Goal: Transaction & Acquisition: Purchase product/service

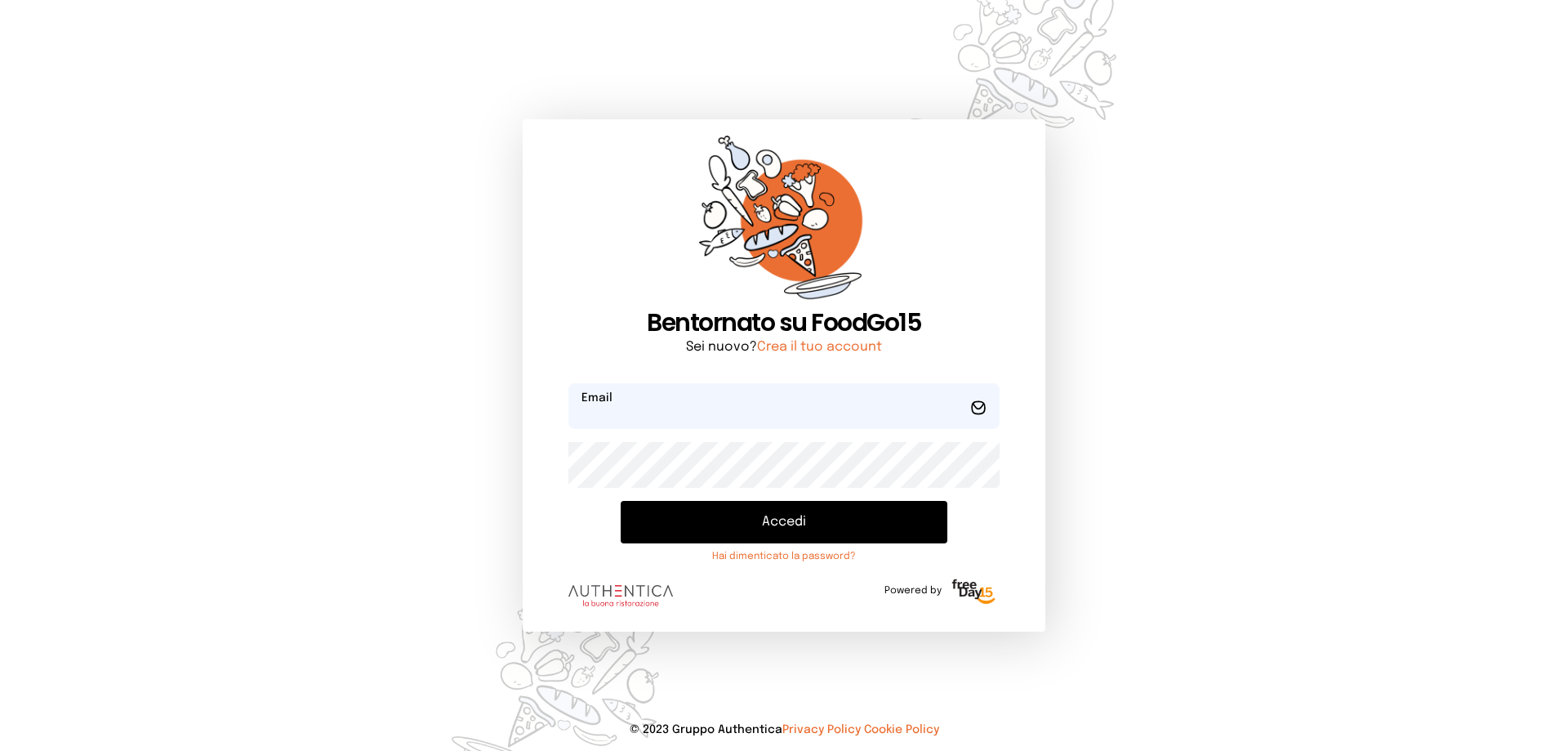
type input "**********"
click at [822, 516] on button "Accedi" at bounding box center [784, 522] width 326 height 42
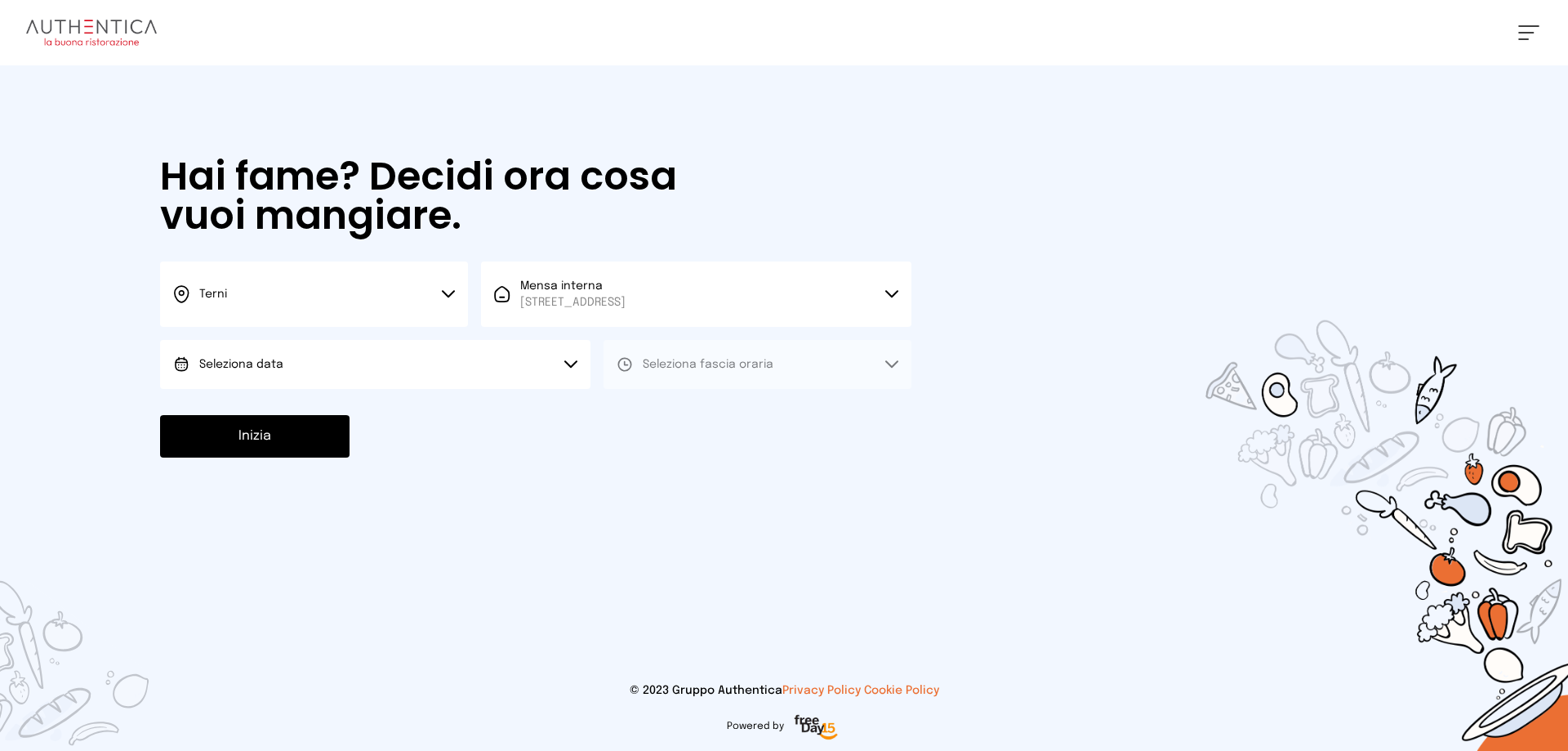
click at [368, 373] on button "Seleziona data" at bounding box center [375, 365] width 430 height 49
click at [369, 405] on li "[DATE], [DATE]" at bounding box center [375, 410] width 430 height 42
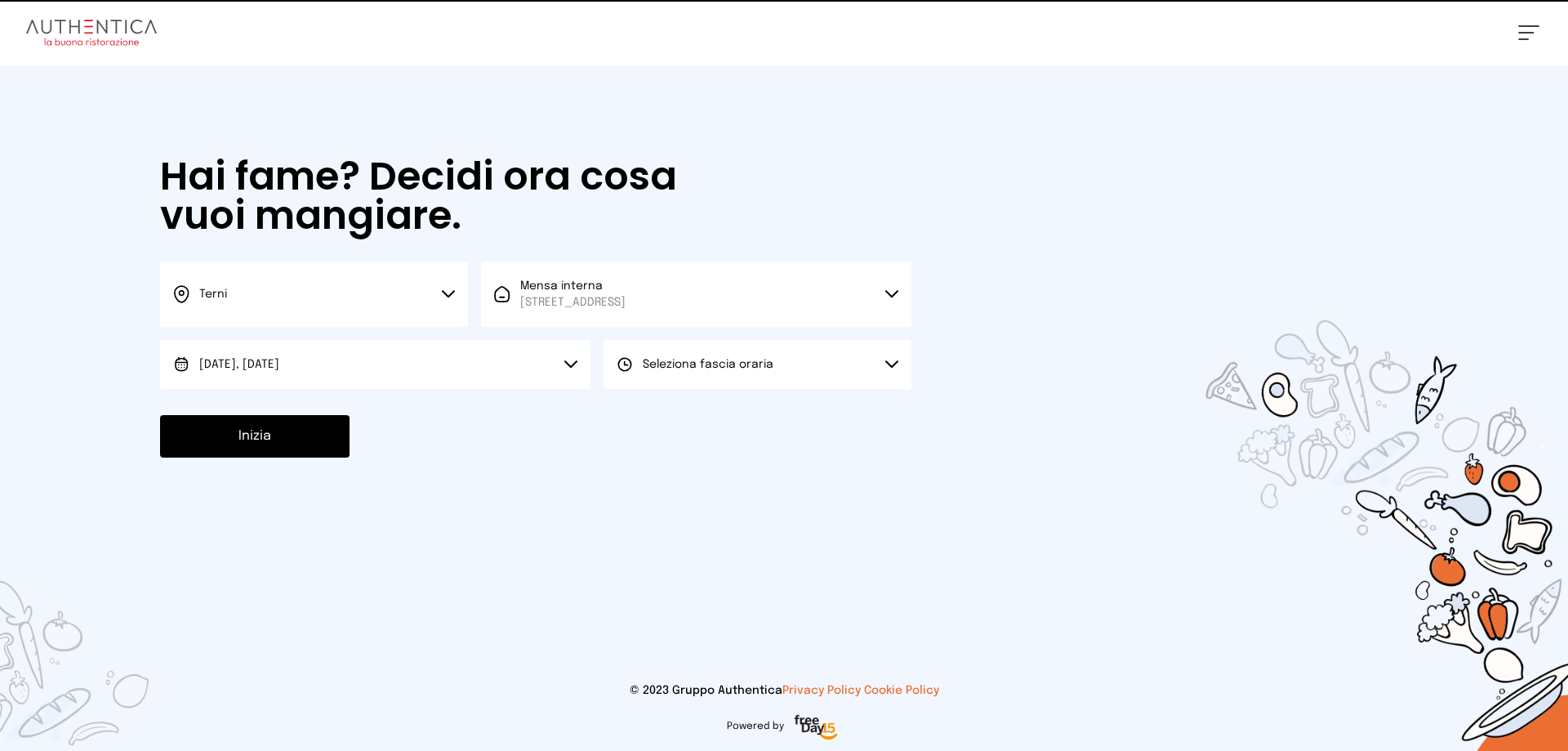
click at [711, 363] on span "Seleziona fascia oraria" at bounding box center [708, 365] width 131 height 12
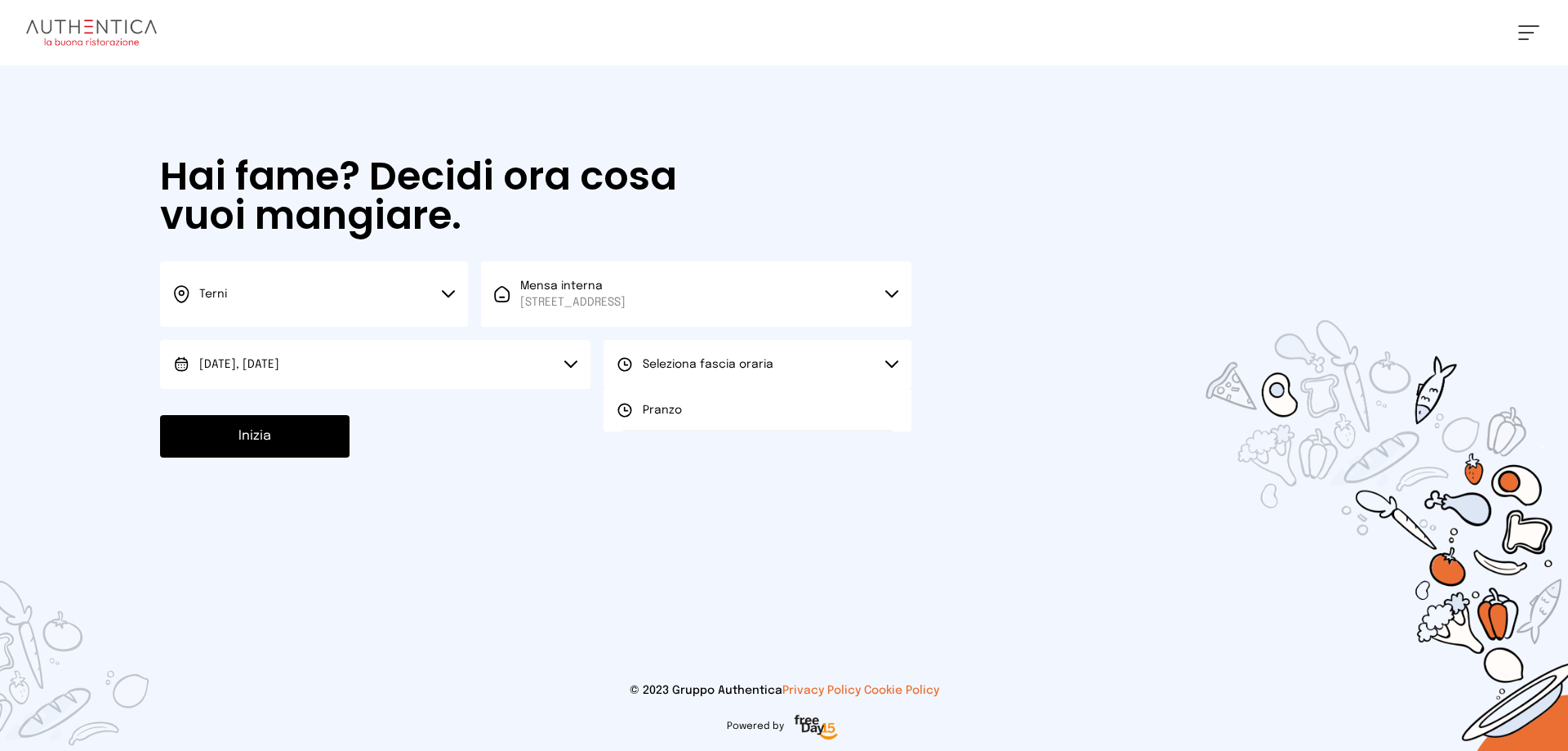
drag, startPoint x: 718, startPoint y: 410, endPoint x: 537, endPoint y: 433, distance: 182.5
click at [714, 410] on li "Pranzo" at bounding box center [757, 410] width 308 height 42
click at [248, 436] on button "Inizia" at bounding box center [255, 436] width 190 height 42
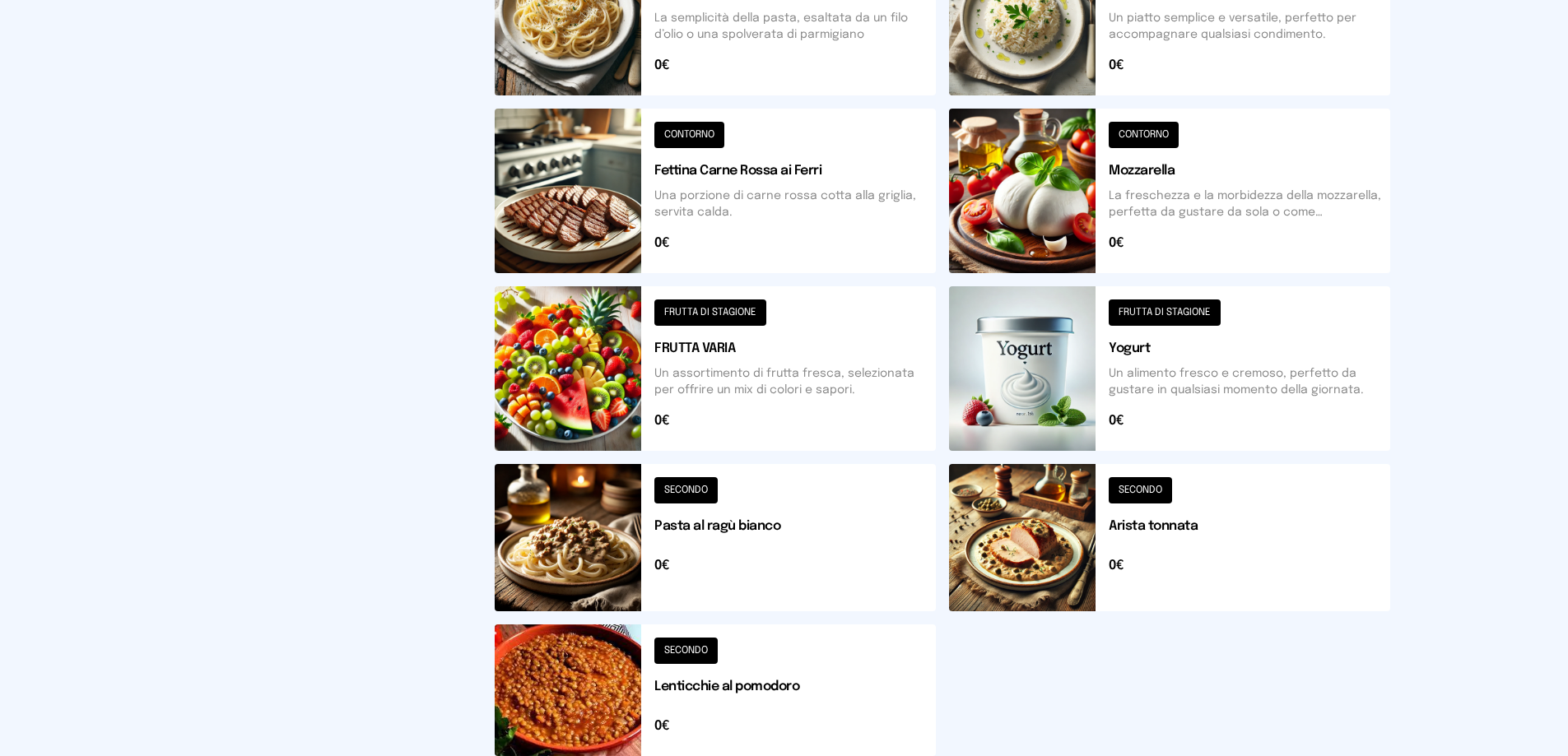
scroll to position [556, 0]
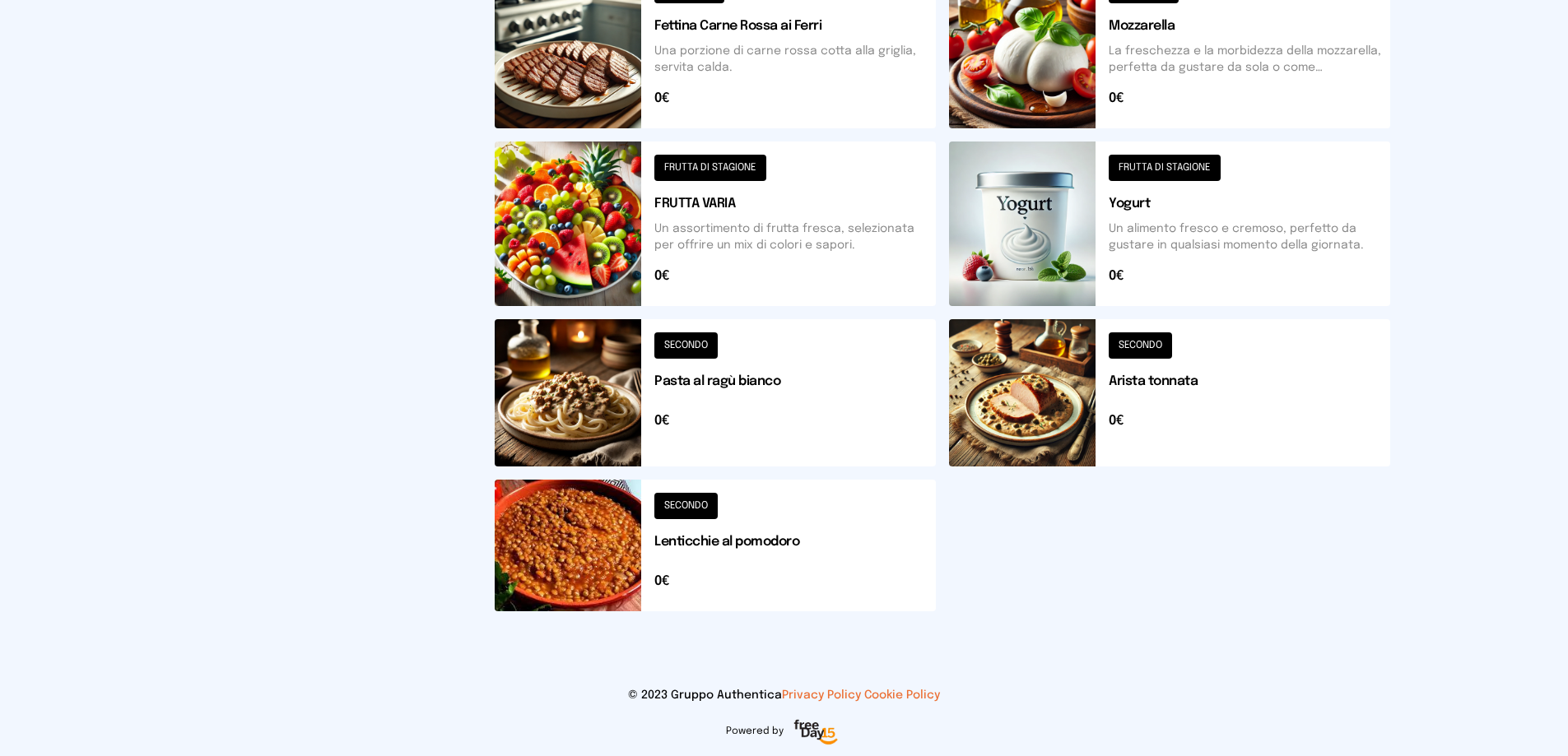
click at [595, 538] on button at bounding box center [715, 544] width 441 height 132
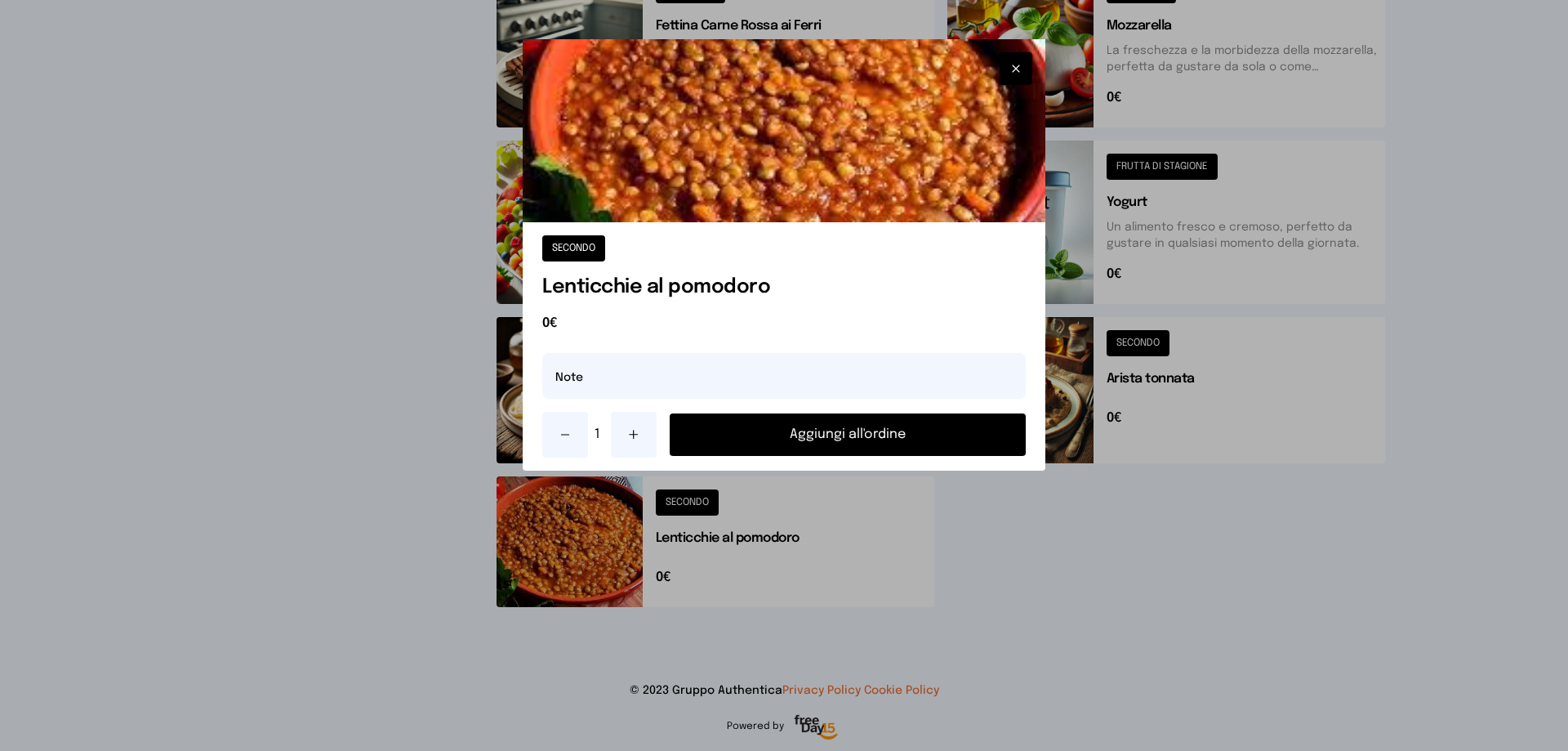
click at [818, 441] on button "Aggiungi all'ordine" at bounding box center [848, 435] width 356 height 42
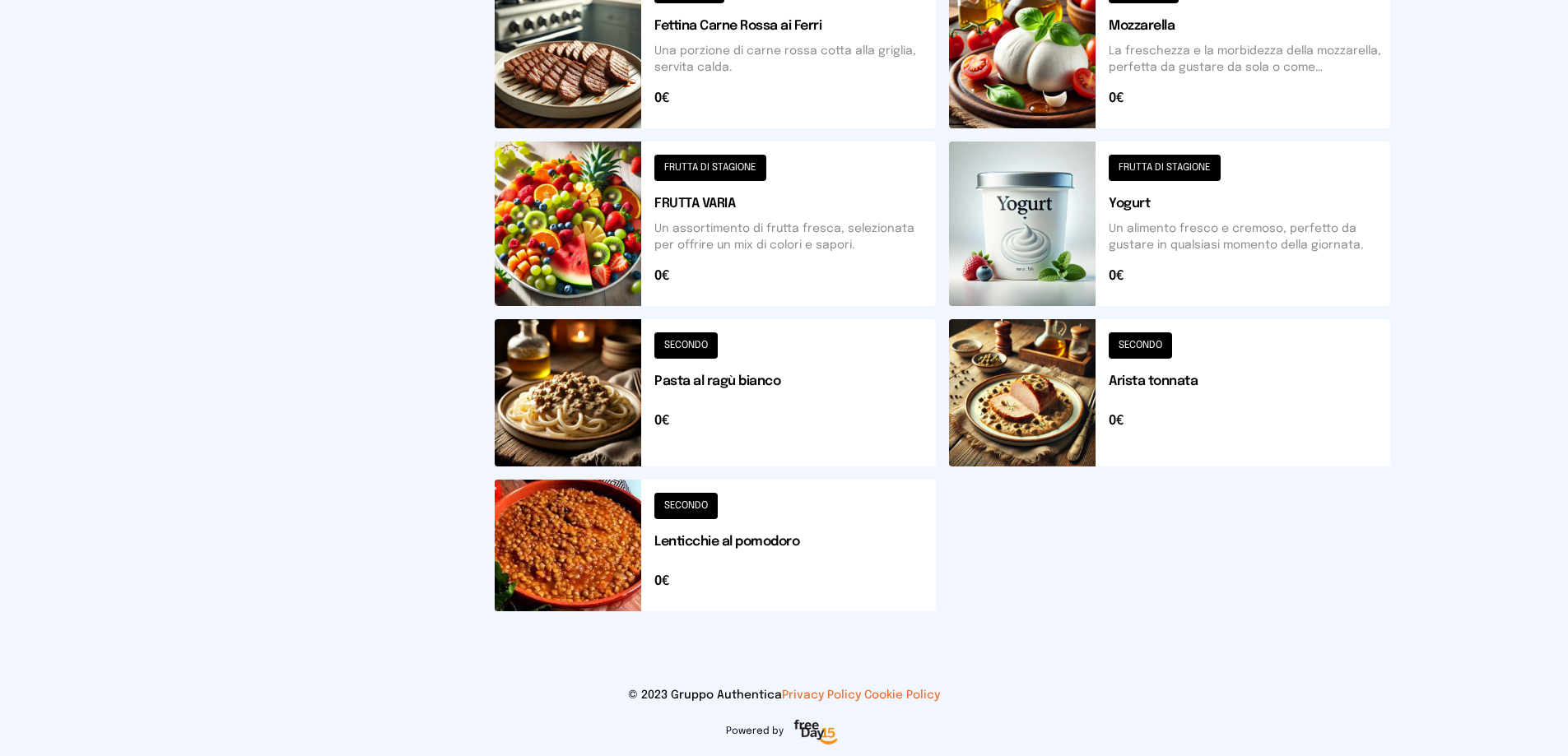
scroll to position [309, 0]
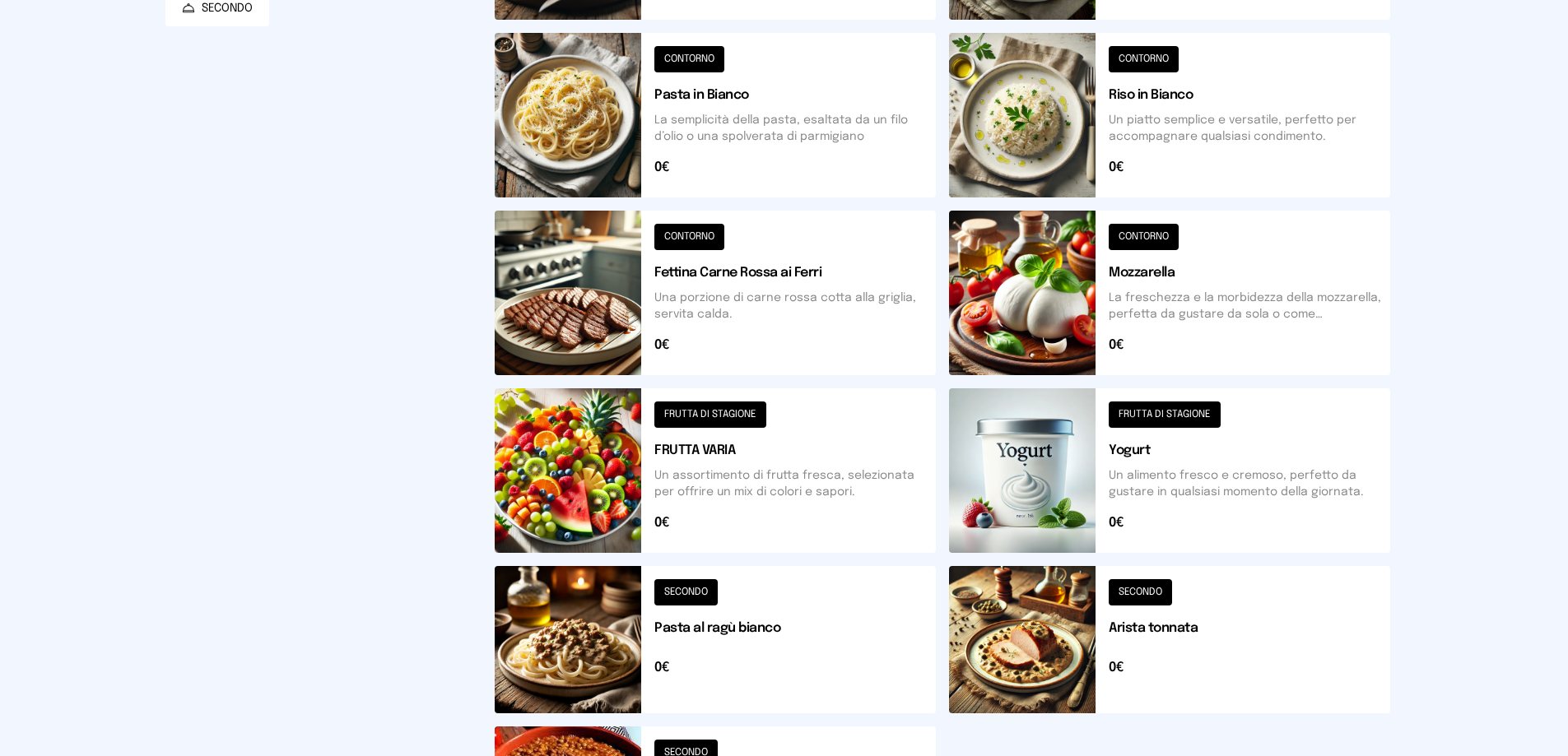
click at [583, 490] on button at bounding box center [715, 471] width 441 height 165
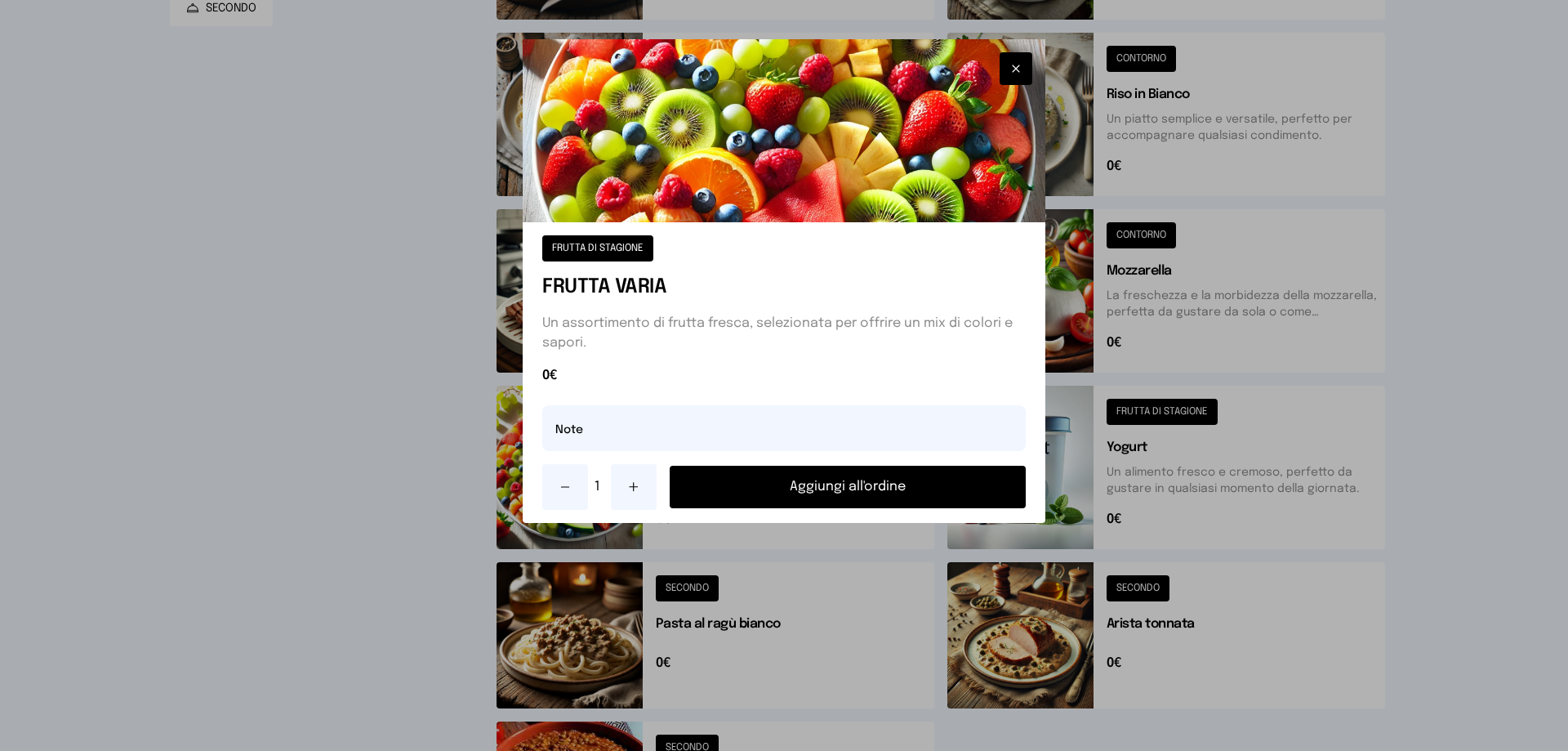
click at [633, 494] on button at bounding box center [633, 487] width 46 height 46
click at [581, 427] on input "text" at bounding box center [784, 428] width 483 height 46
type input "**********"
click at [972, 478] on button "Aggiungi all'ordine" at bounding box center [848, 487] width 356 height 42
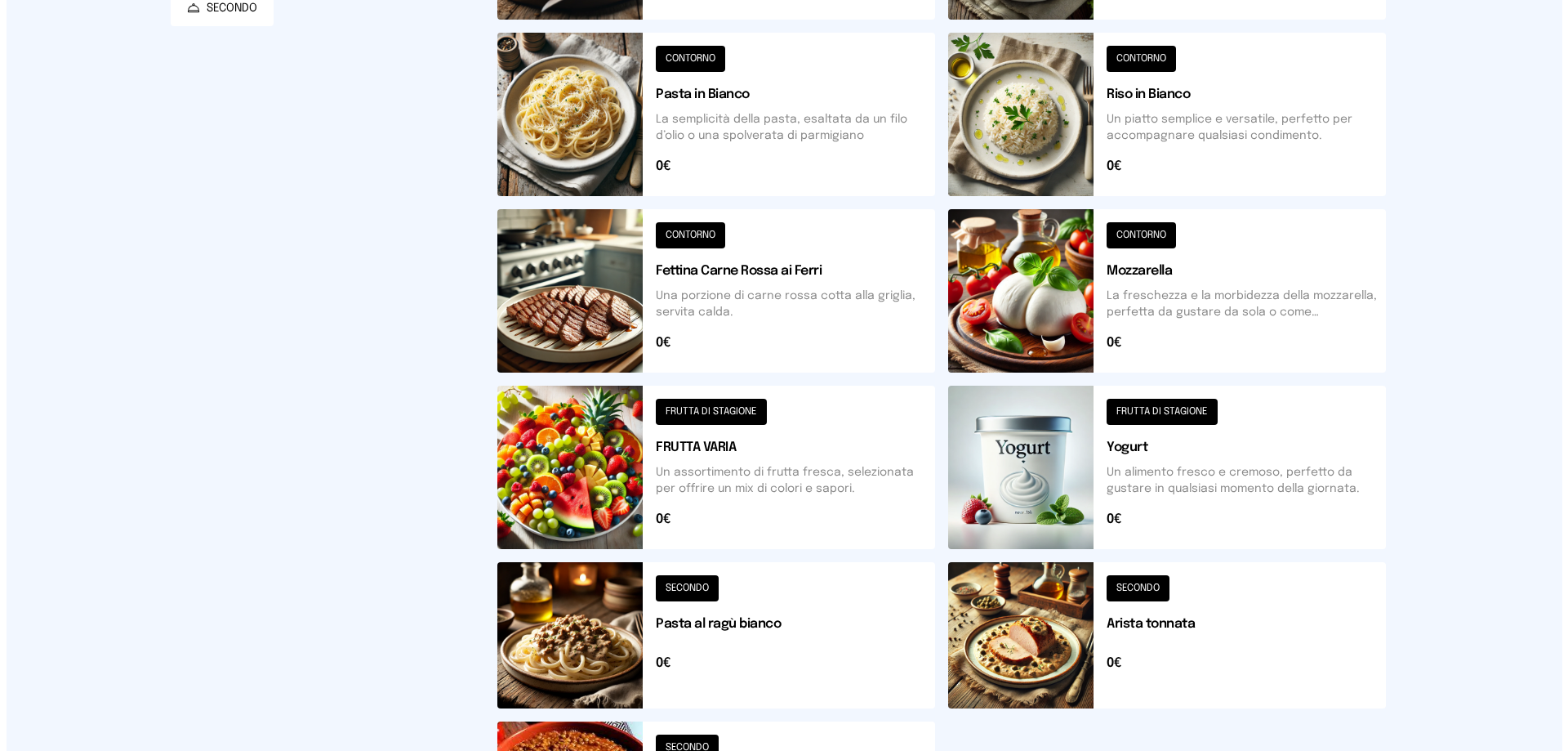
scroll to position [0, 0]
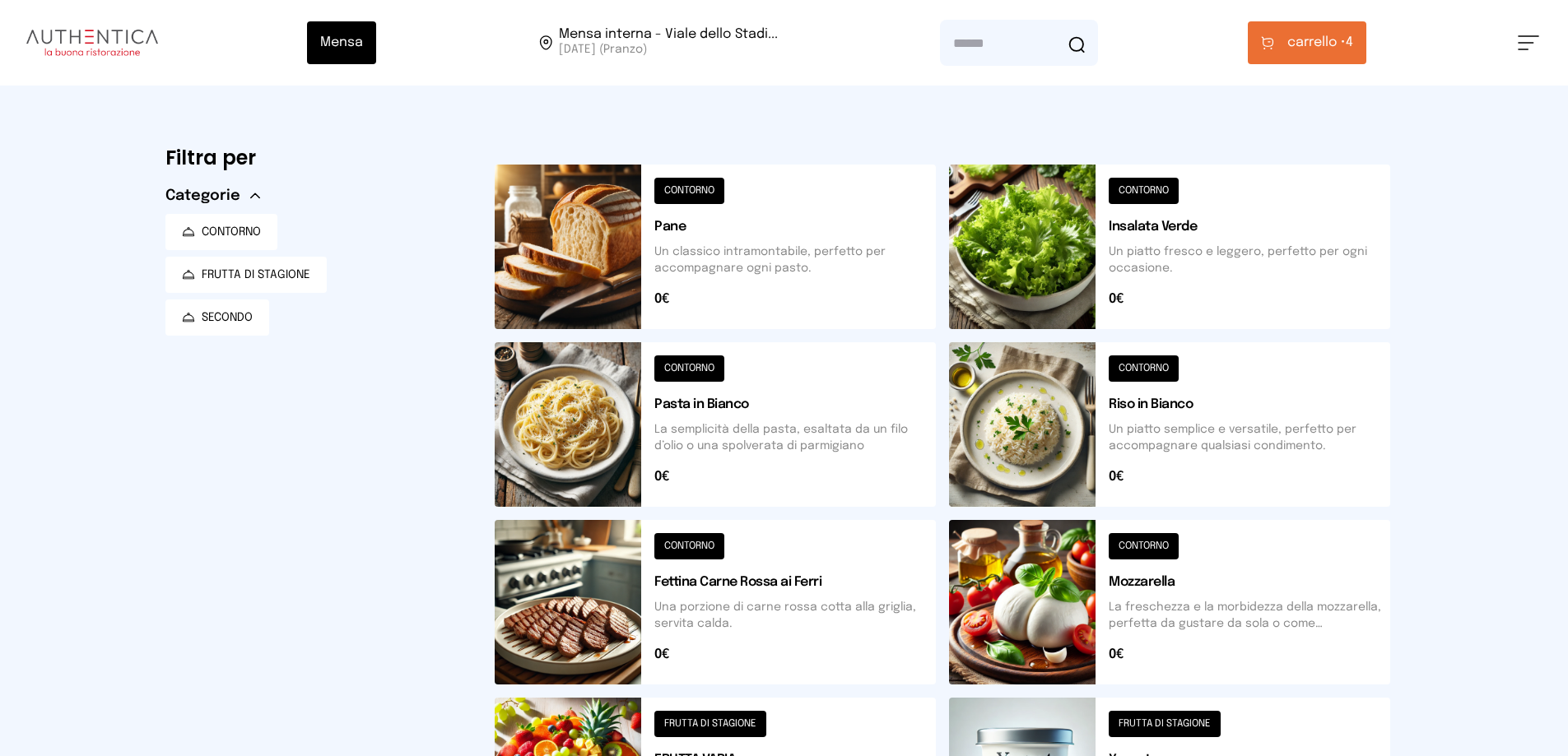
click at [1319, 31] on button "carrello • 4" at bounding box center [1306, 42] width 118 height 42
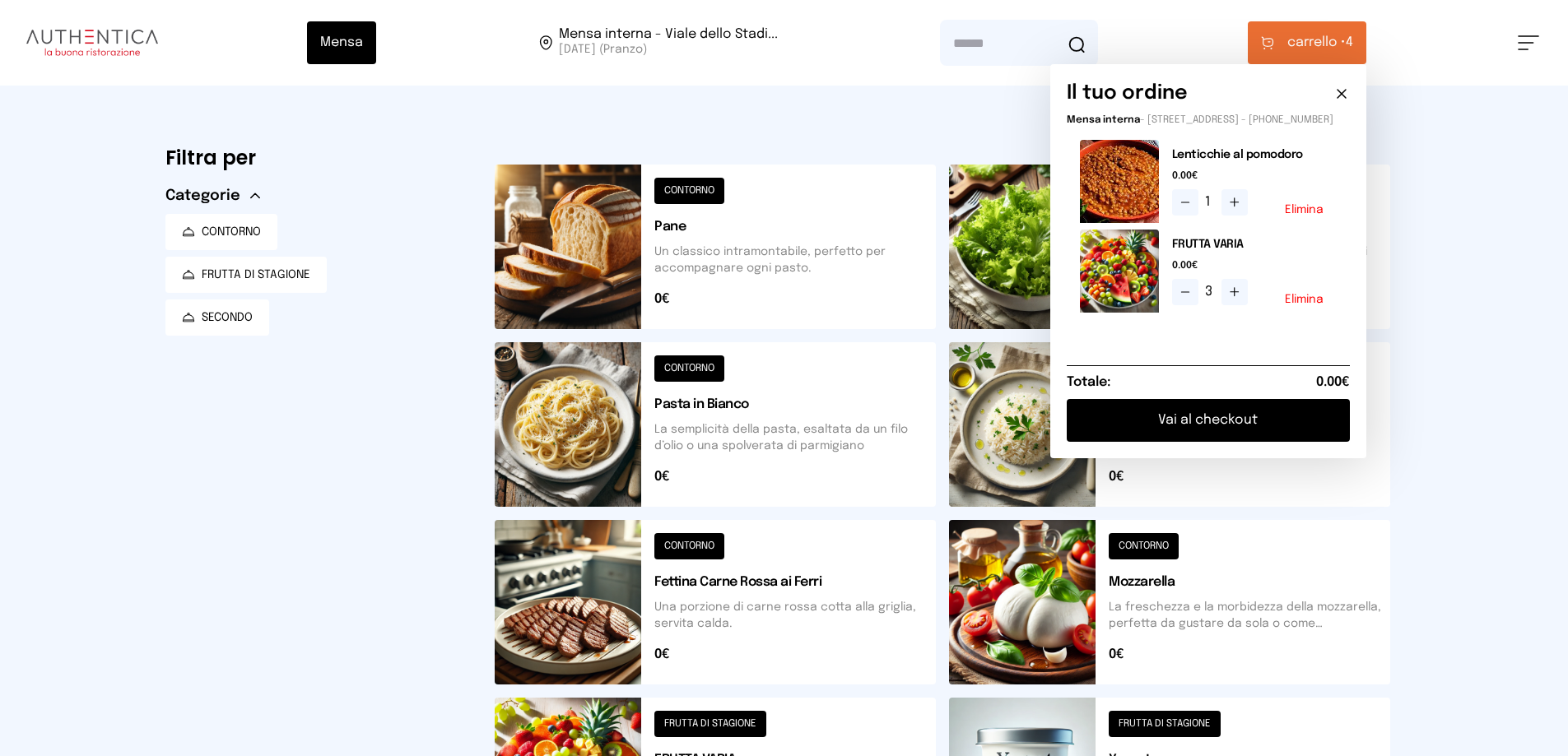
click at [1244, 440] on button "Vai al checkout" at bounding box center [1208, 420] width 283 height 42
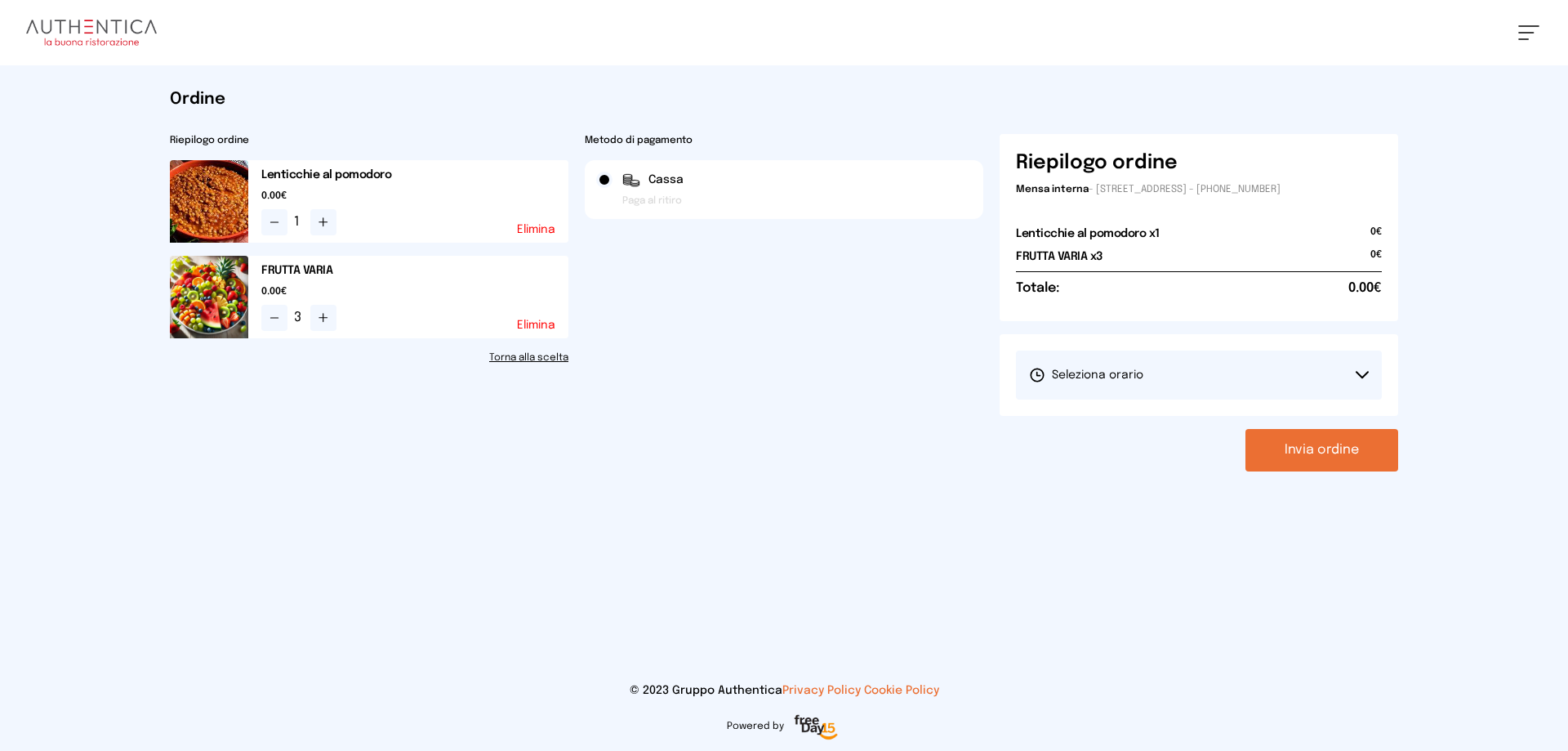
click at [1140, 381] on span "Seleziona orario" at bounding box center [1086, 375] width 115 height 16
click at [1117, 413] on span "1° Turno (13:00 - 15:00)" at bounding box center [1091, 420] width 123 height 16
click at [1293, 464] on button "Invia ordine" at bounding box center [1322, 450] width 153 height 42
